Goal: Entertainment & Leisure: Browse casually

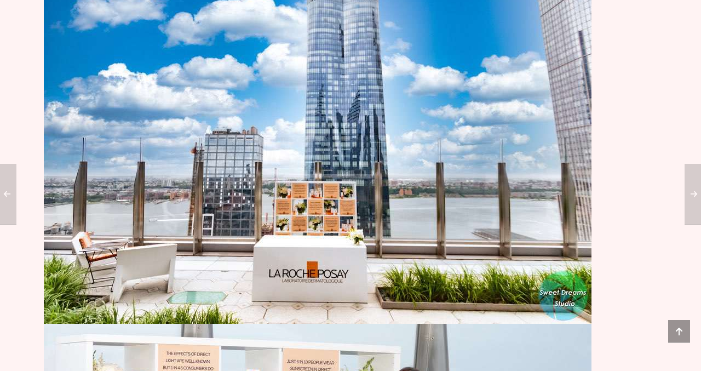
scroll to position [908, 0]
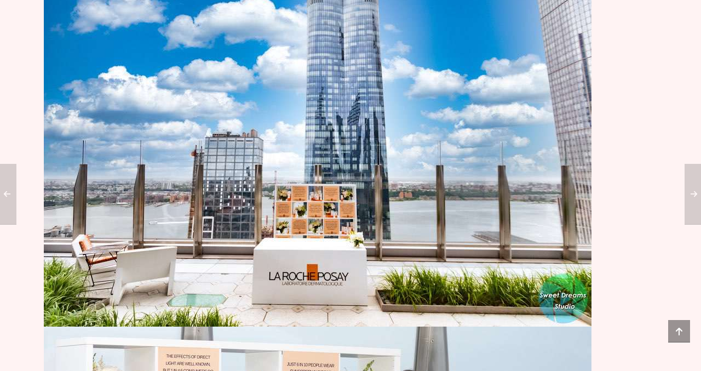
click at [318, 123] on img at bounding box center [318, 143] width 548 height 365
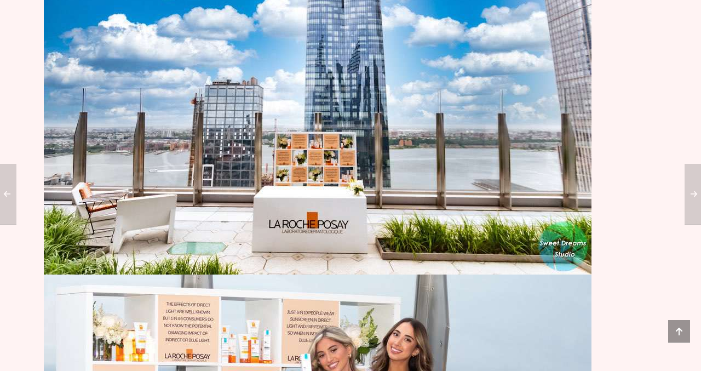
scroll to position [0, 0]
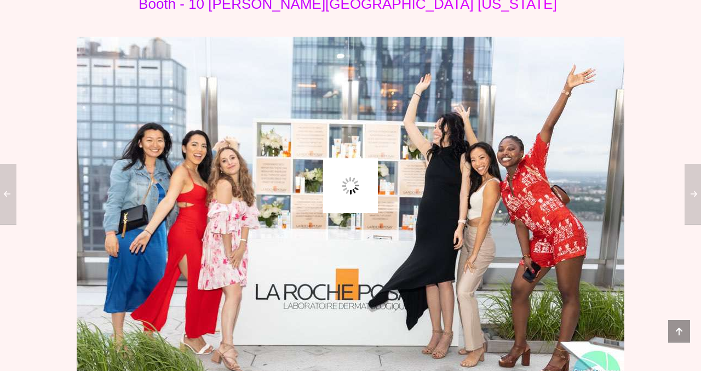
scroll to position [299, 0]
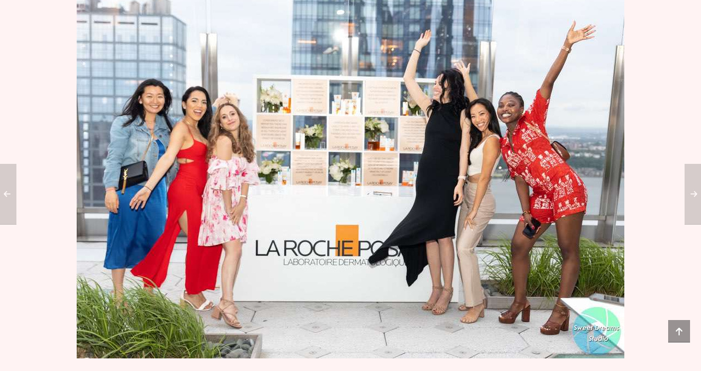
click at [345, 171] on img at bounding box center [351, 175] width 548 height 365
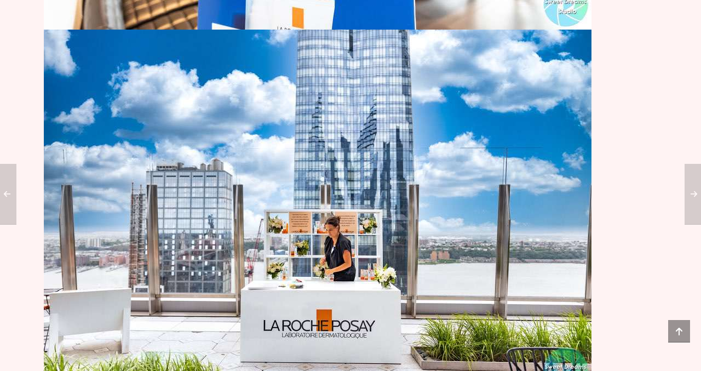
scroll to position [3173, 0]
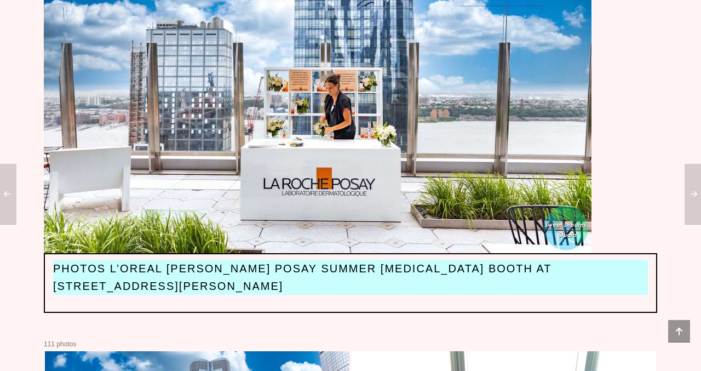
click at [345, 171] on img at bounding box center [318, 70] width 548 height 365
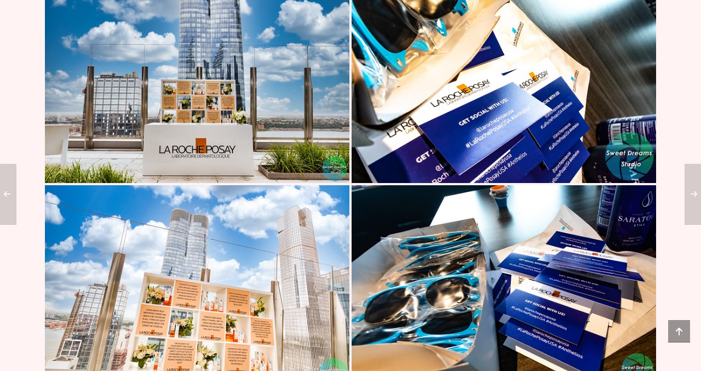
scroll to position [3800, 0]
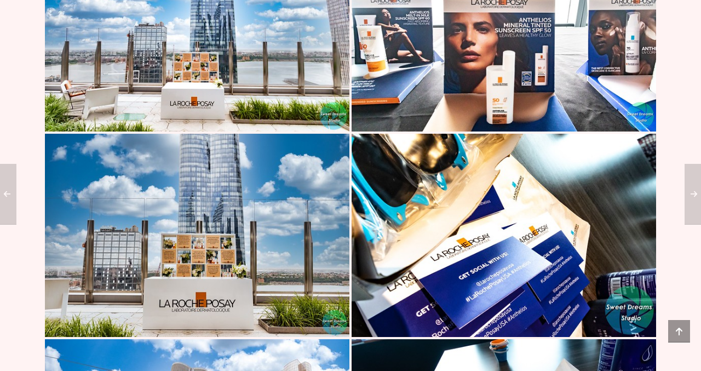
click at [224, 100] on img at bounding box center [197, 29] width 304 height 203
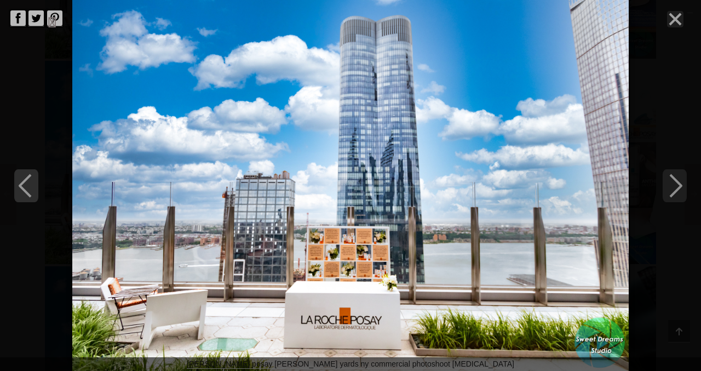
scroll to position [3620, 0]
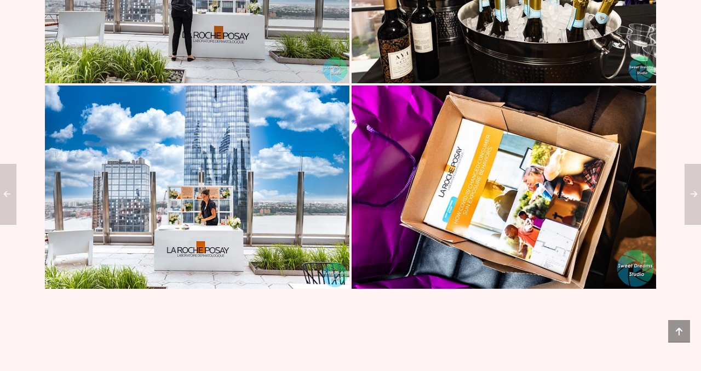
scroll to position [4698, 0]
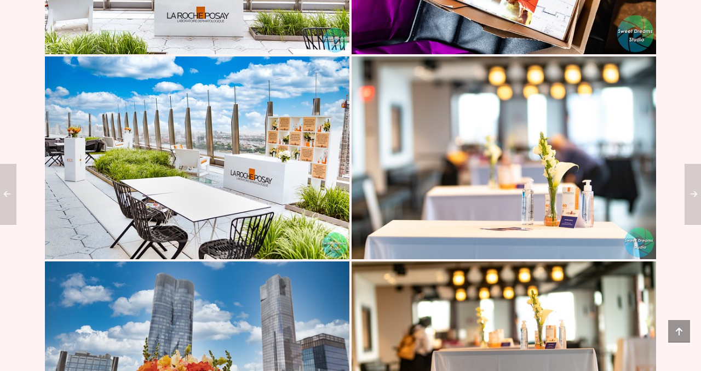
click at [213, 162] on img at bounding box center [197, 157] width 304 height 203
